Goal: Communication & Community: Participate in discussion

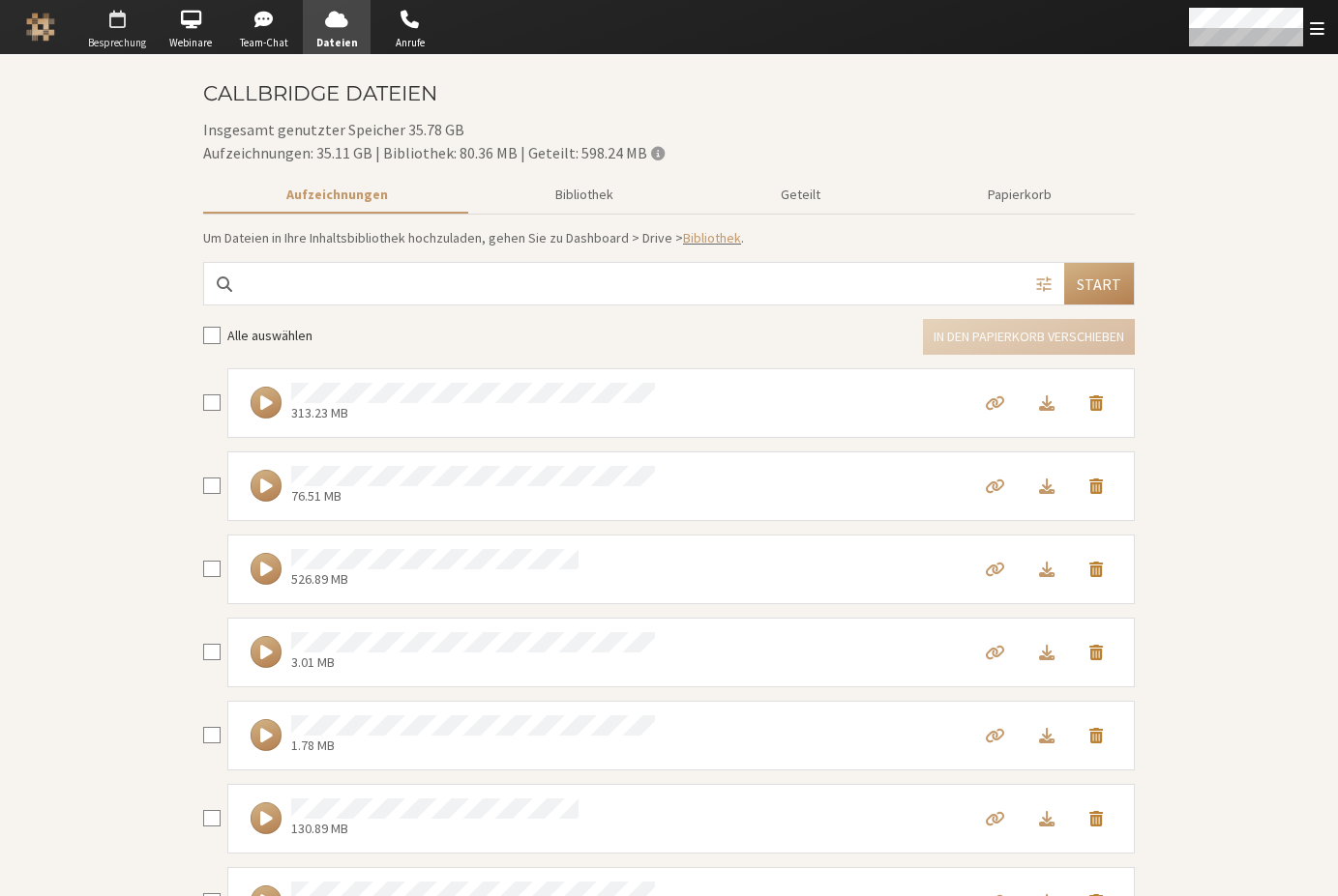
click at [123, 36] on span "Besprechung" at bounding box center [117, 42] width 68 height 17
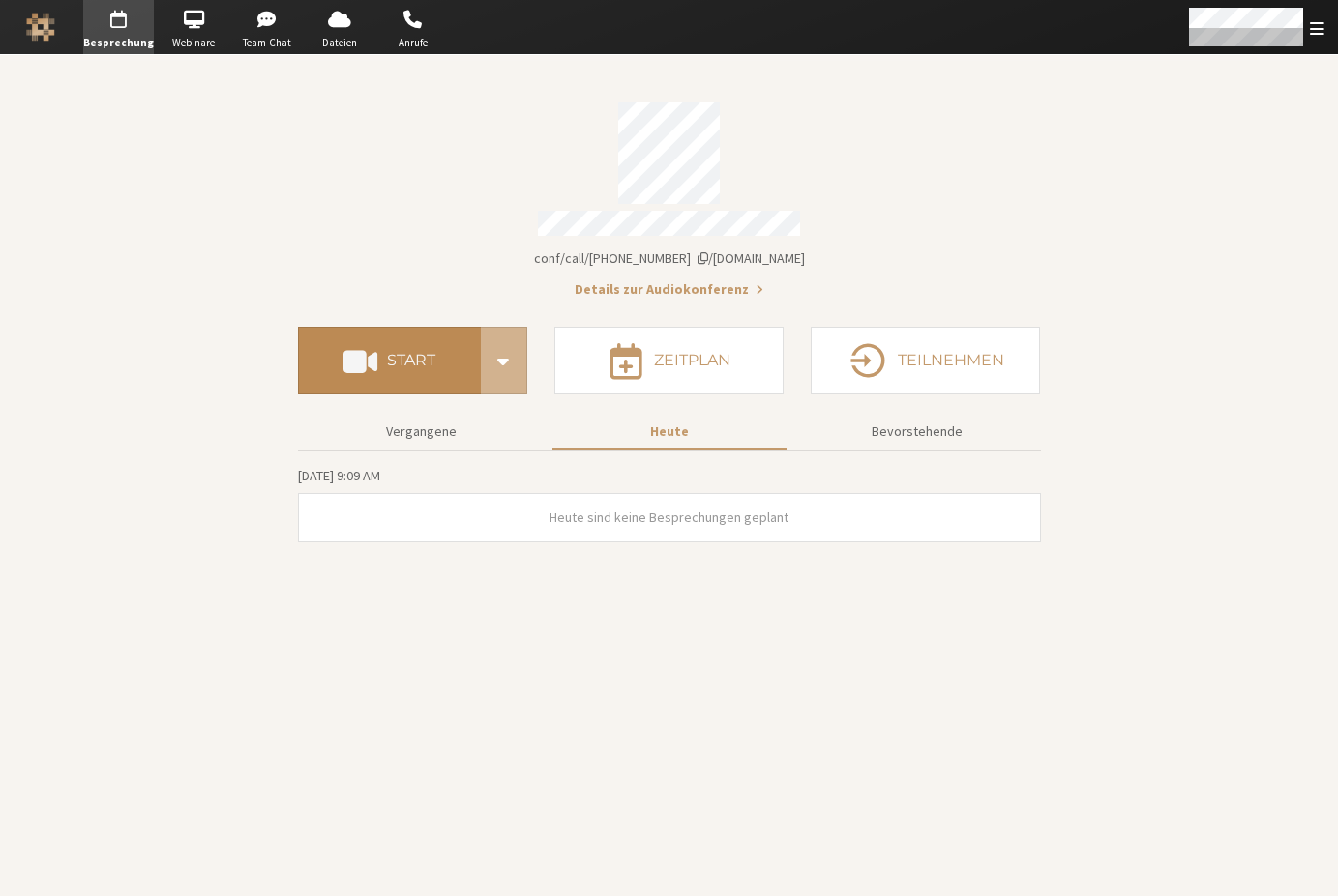
click at [388, 340] on button "Start" at bounding box center [388, 361] width 183 height 68
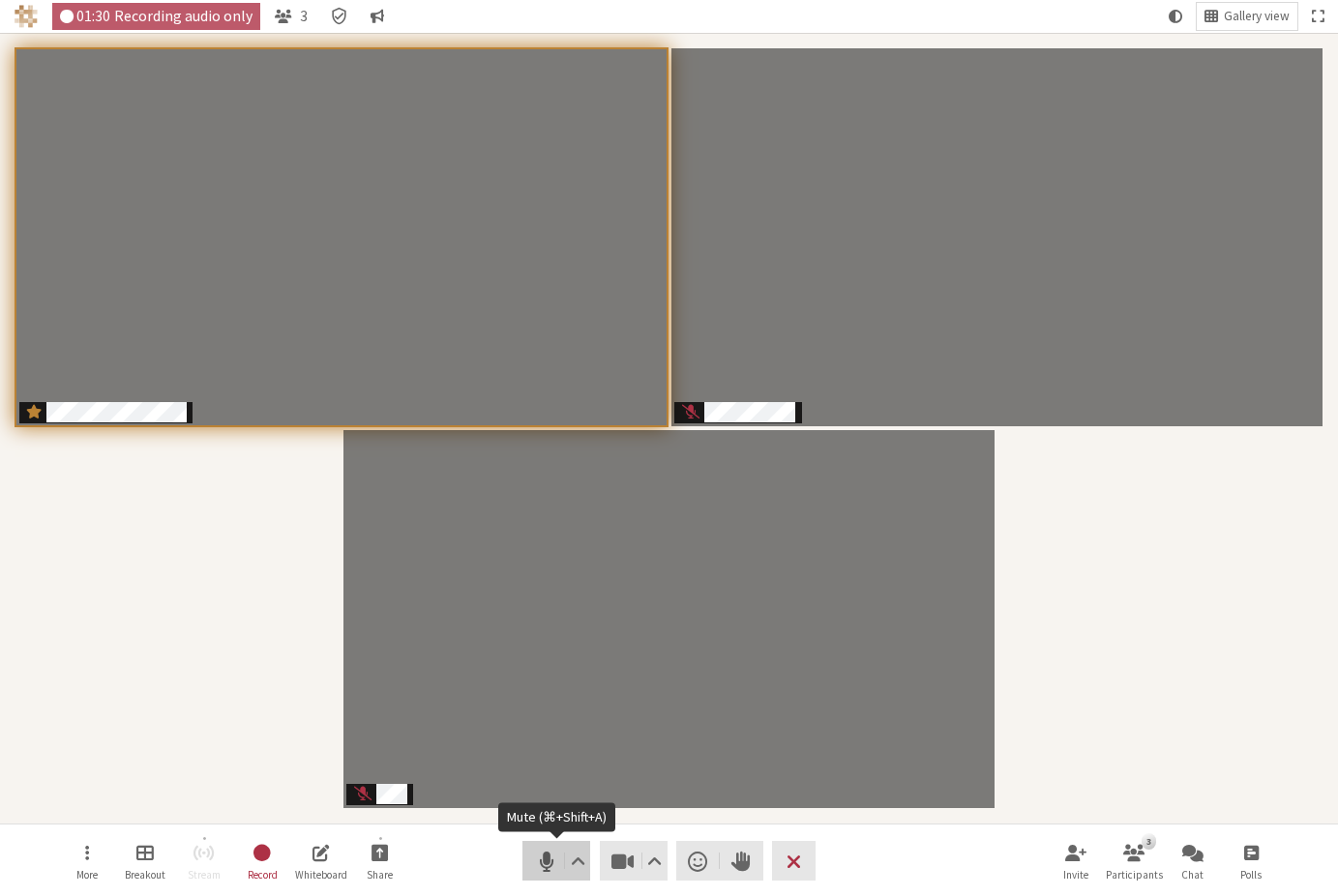
click at [558, 851] on span "Mute (⌘+Shift+A)" at bounding box center [544, 860] width 27 height 27
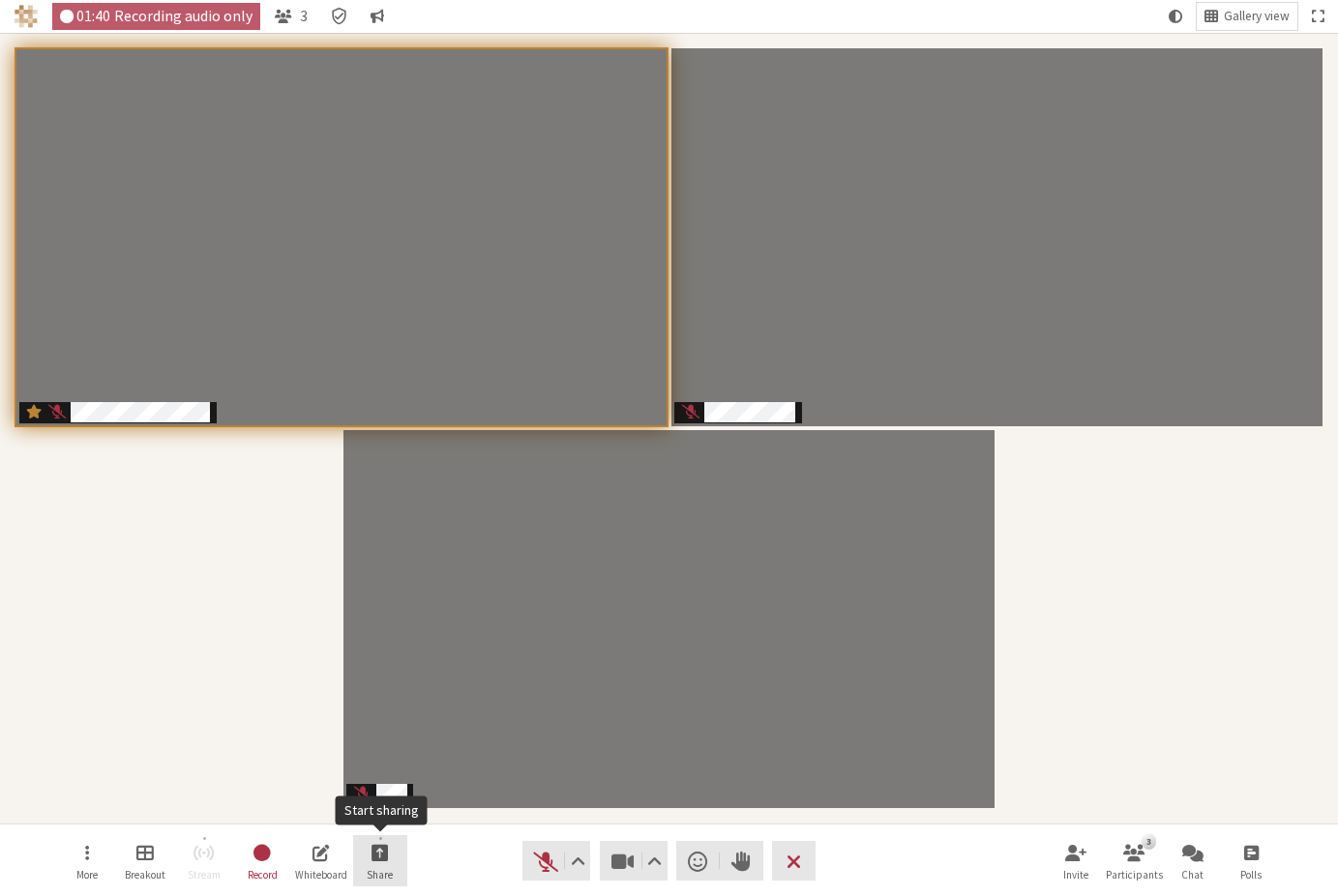
click at [369, 861] on button "Share" at bounding box center [379, 861] width 54 height 52
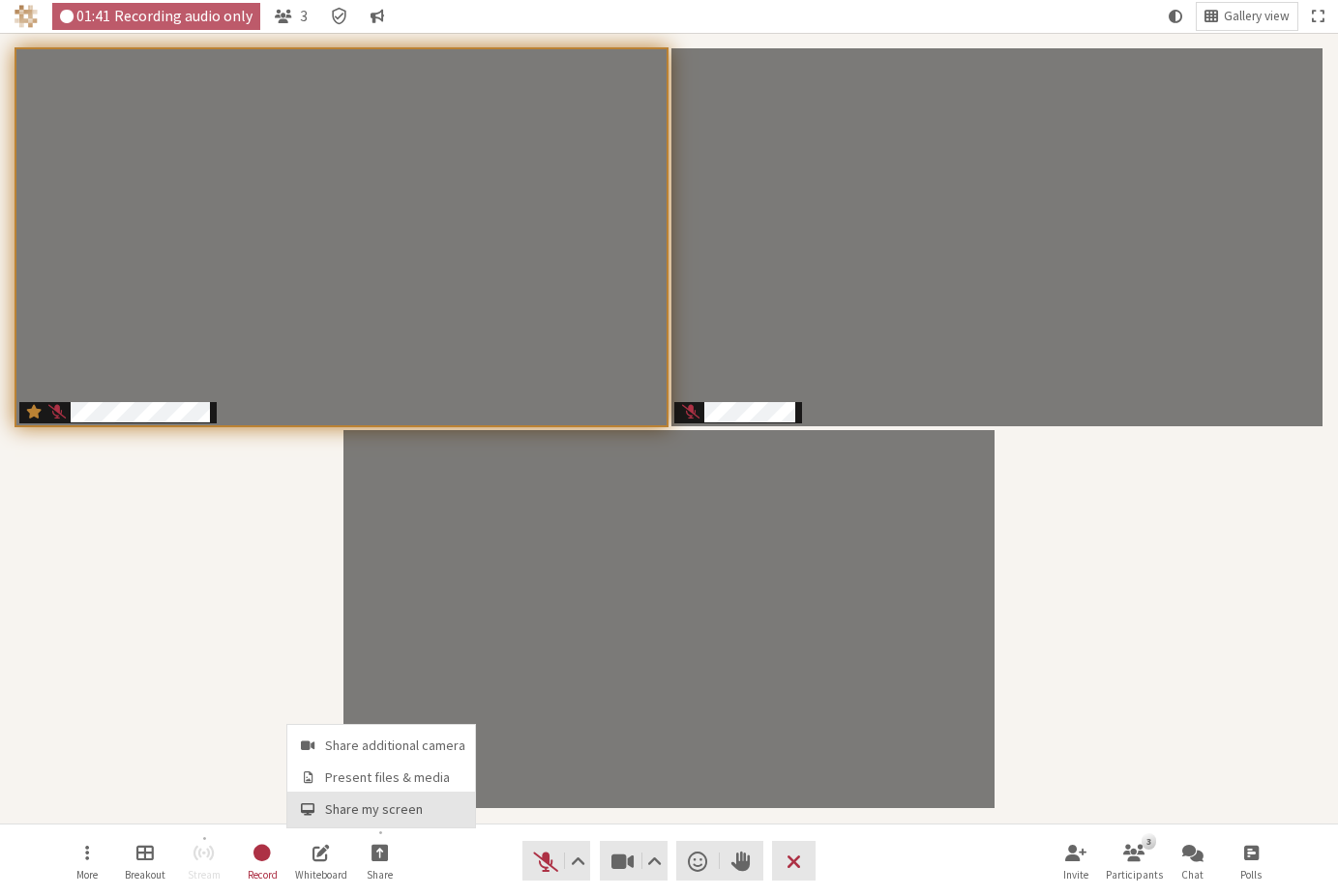
click at [370, 797] on button "Share my screen" at bounding box center [381, 809] width 188 height 35
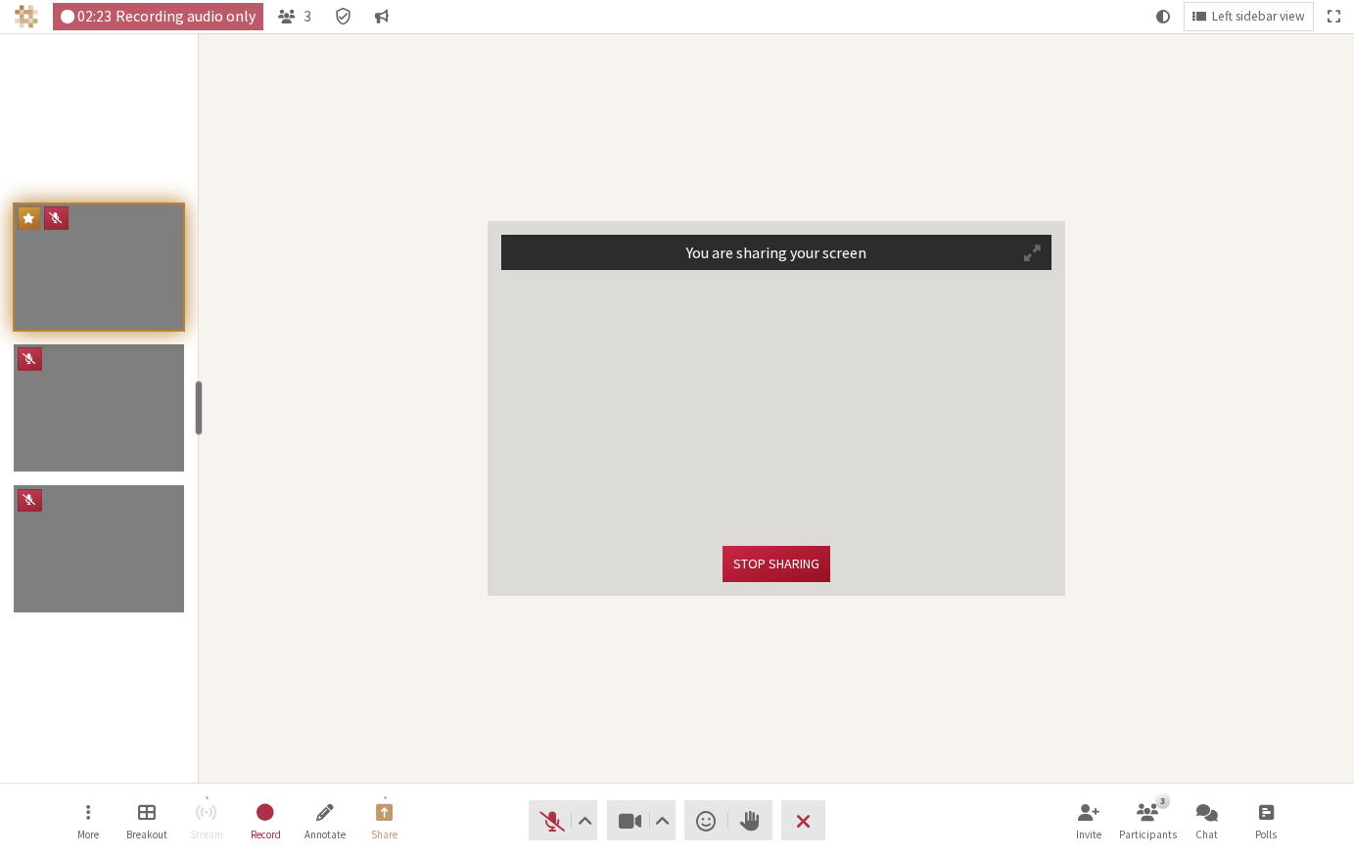
click at [765, 554] on button "Stop sharing" at bounding box center [776, 564] width 108 height 36
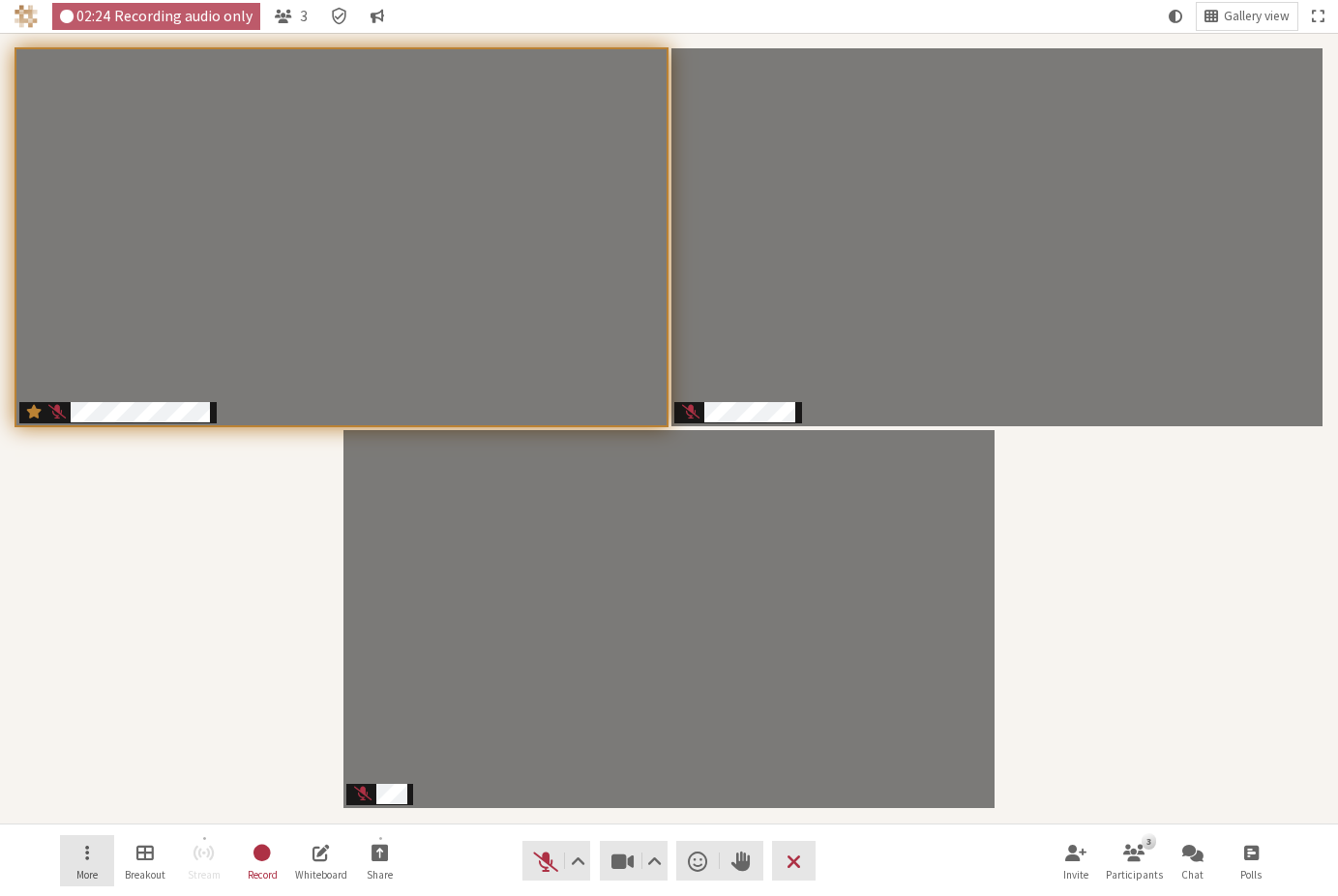
click at [70, 860] on button "More" at bounding box center [87, 861] width 54 height 52
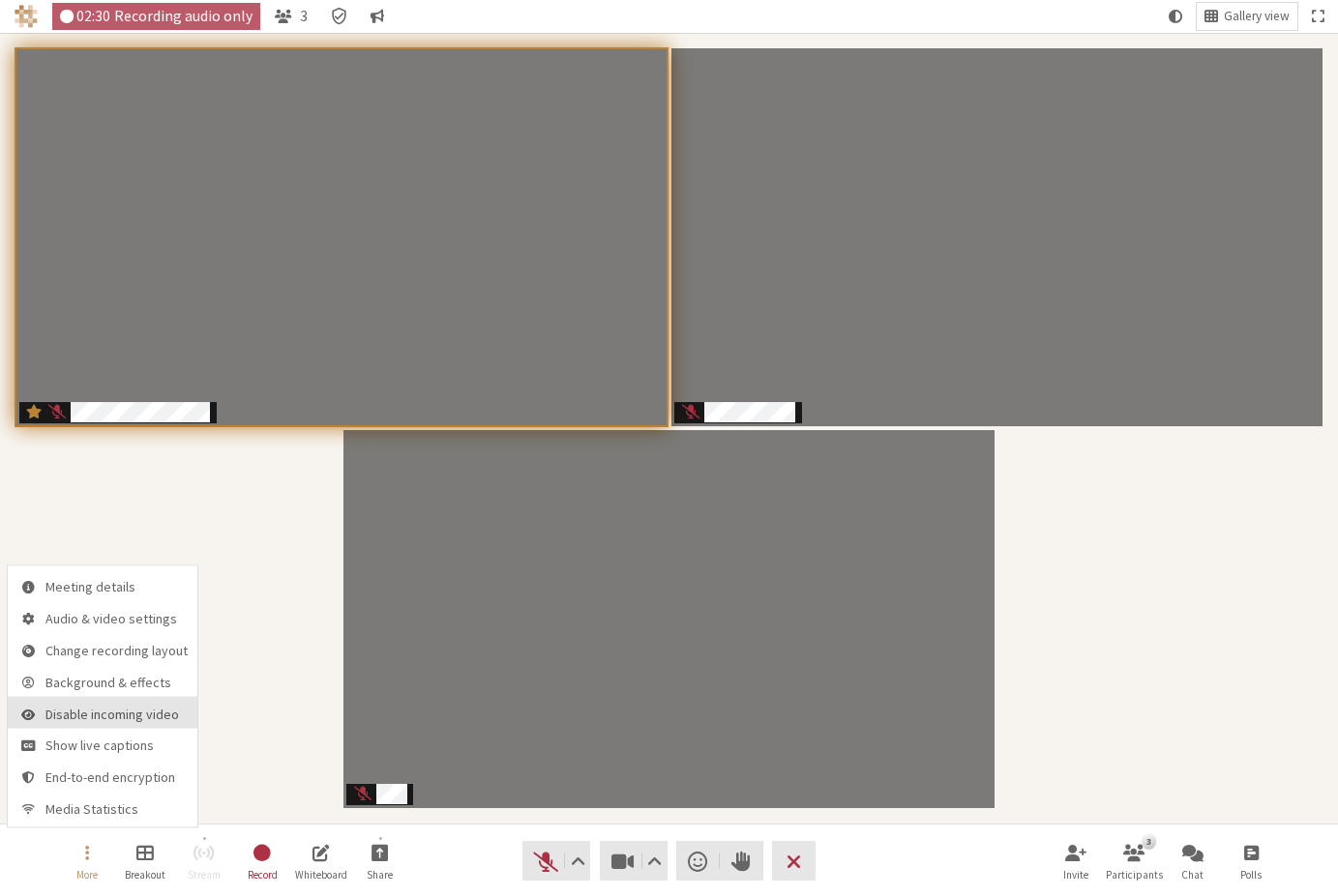
click at [111, 712] on span "Disable incoming video" at bounding box center [117, 713] width 142 height 15
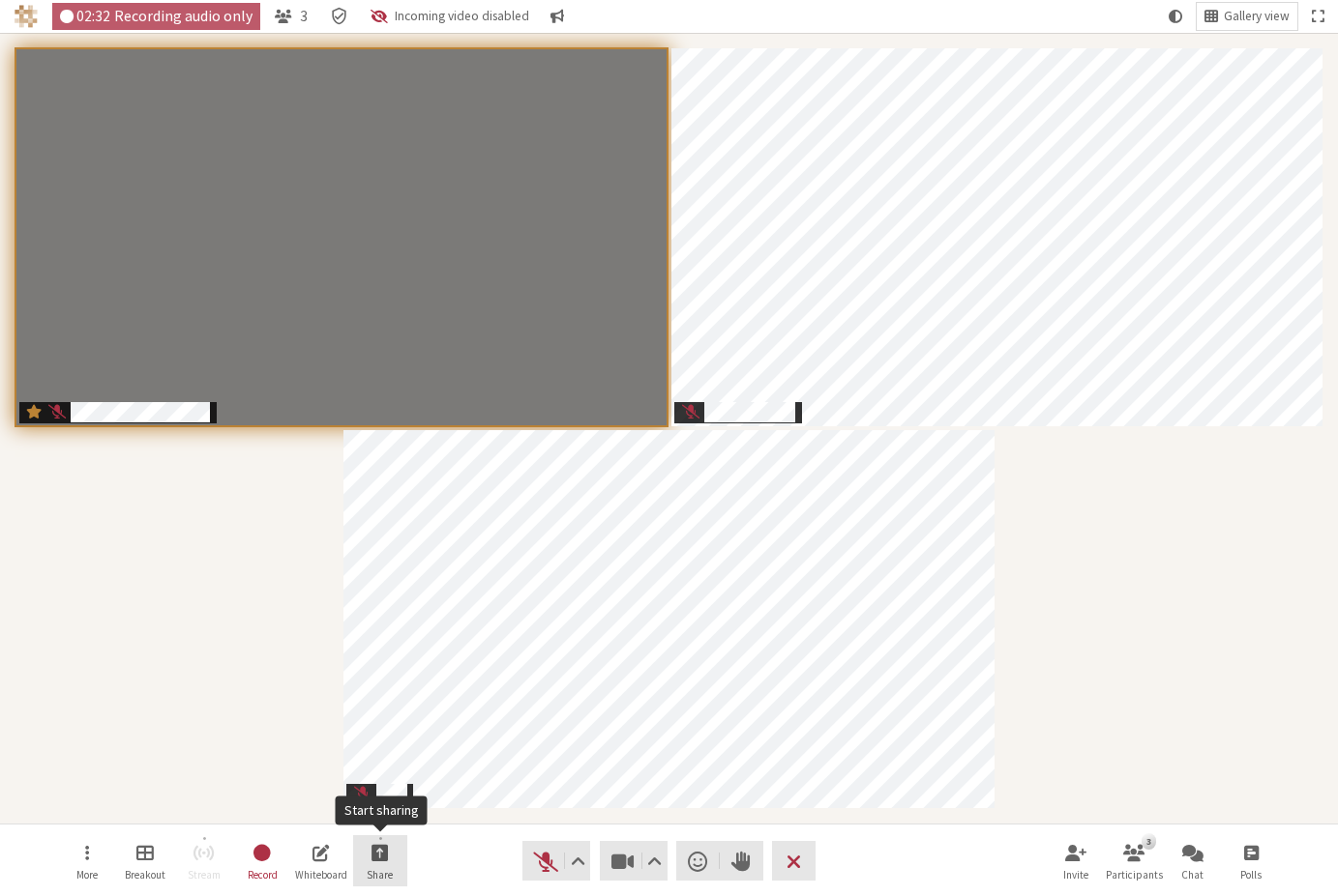
click at [380, 864] on button "Share" at bounding box center [379, 861] width 54 height 52
click at [388, 802] on span "Share my screen" at bounding box center [395, 809] width 140 height 15
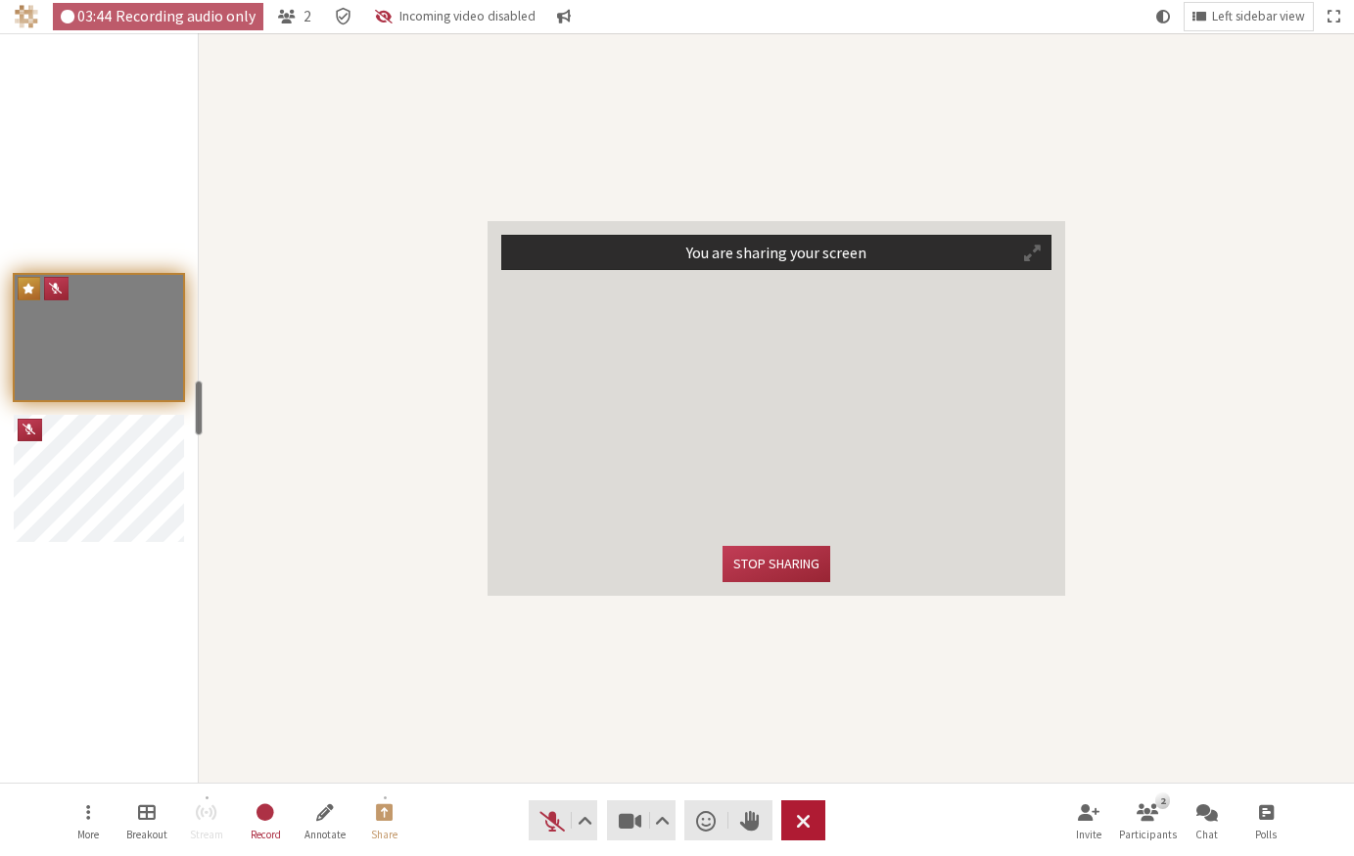
click at [794, 814] on button "Leave" at bounding box center [803, 821] width 44 height 40
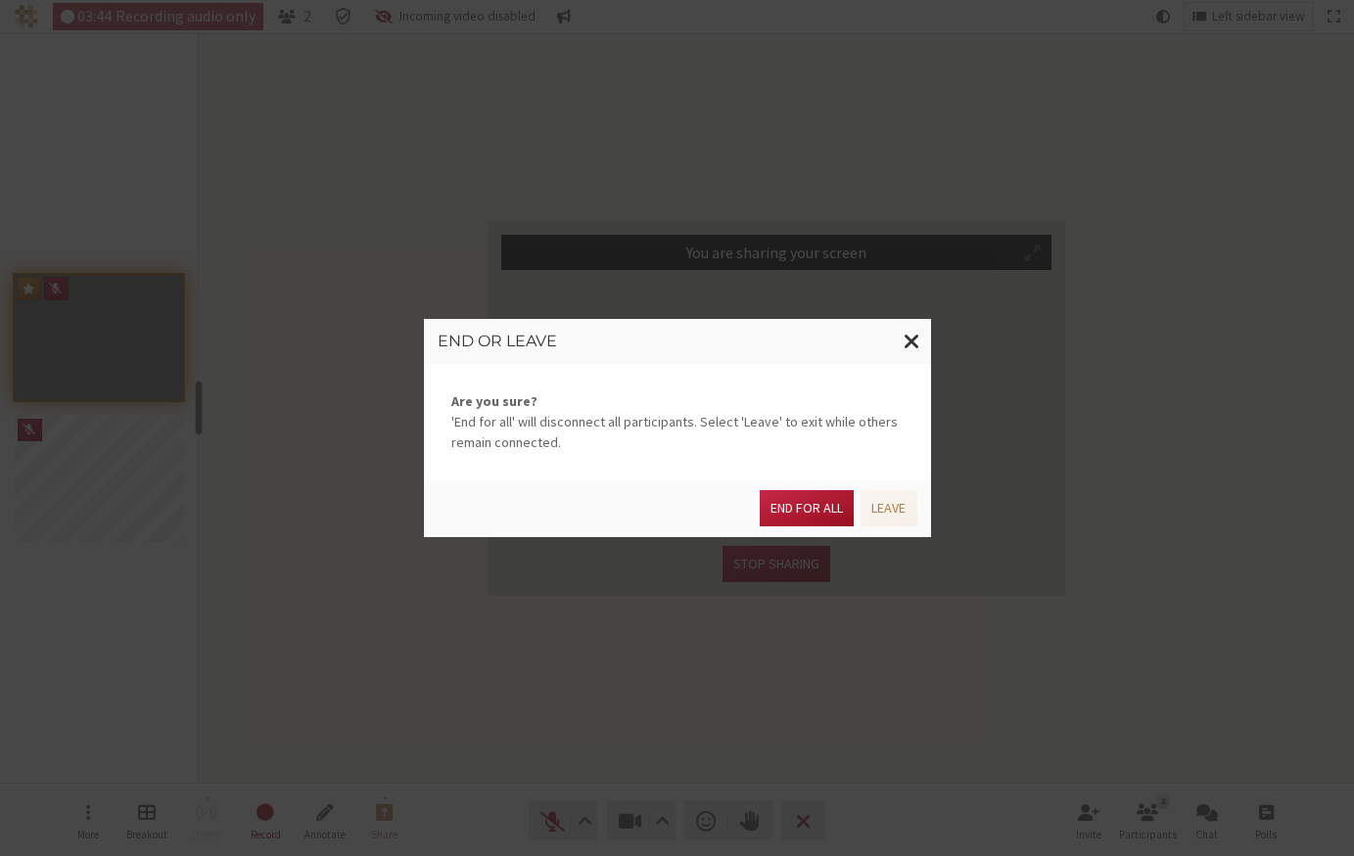
click at [836, 511] on button "End for all" at bounding box center [806, 508] width 94 height 36
